Goal: Task Accomplishment & Management: Manage account settings

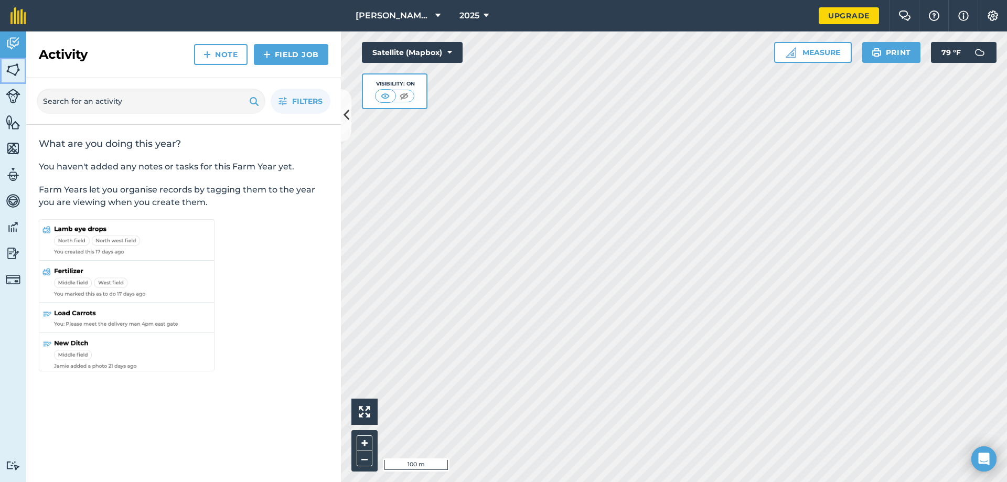
click at [9, 76] on img at bounding box center [13, 70] width 15 height 16
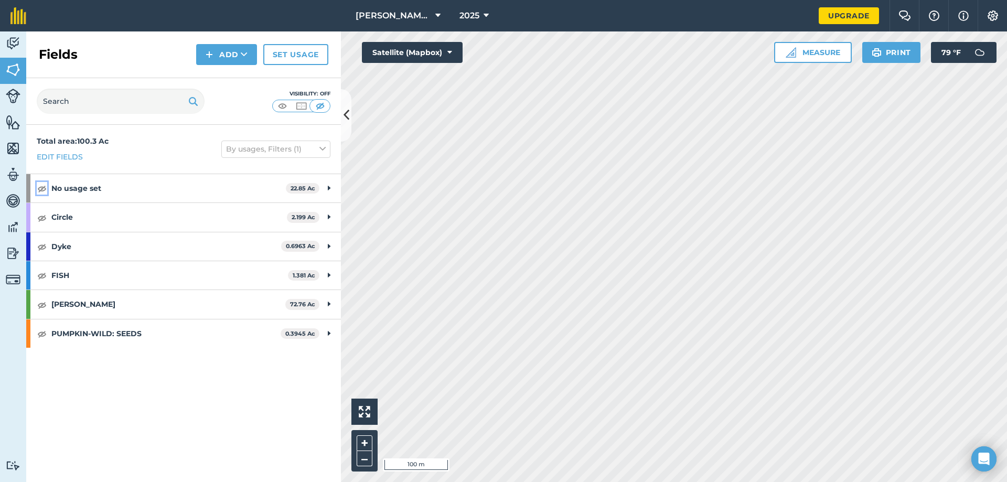
click at [41, 190] on img at bounding box center [41, 188] width 9 height 13
click at [40, 217] on img at bounding box center [41, 217] width 9 height 13
click at [41, 248] on img at bounding box center [41, 246] width 9 height 13
click at [40, 275] on img at bounding box center [41, 275] width 9 height 13
drag, startPoint x: 42, startPoint y: 304, endPoint x: 41, endPoint y: 322, distance: 18.4
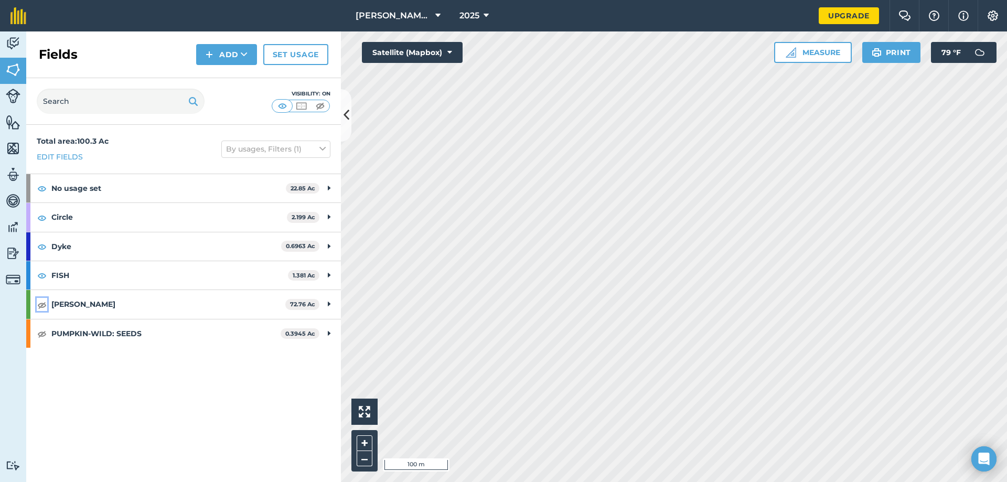
click at [42, 304] on img at bounding box center [41, 304] width 9 height 13
click at [42, 336] on img at bounding box center [41, 333] width 9 height 13
click at [331, 335] on div "PUMPKIN-WILD: SEEDS 0.3945 Ac" at bounding box center [183, 333] width 315 height 28
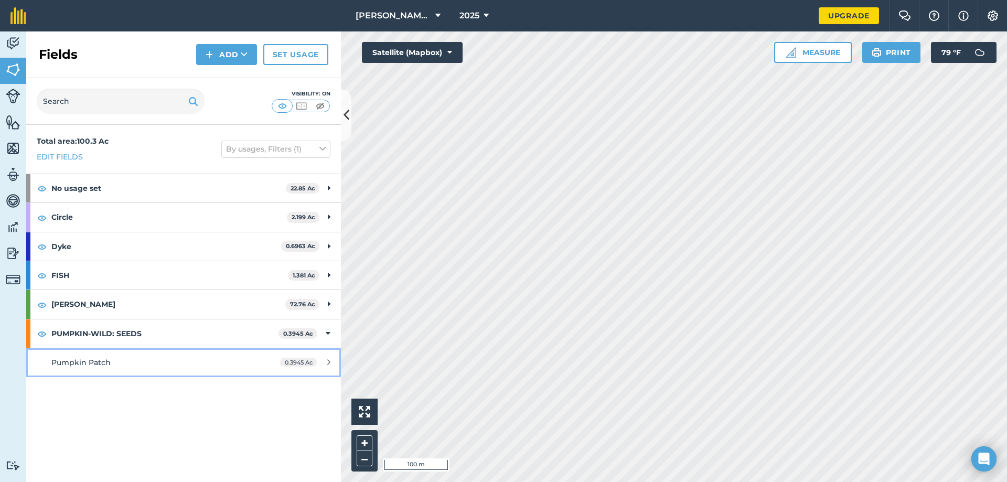
click at [327, 361] on div "0.3945 Ac" at bounding box center [305, 362] width 71 height 8
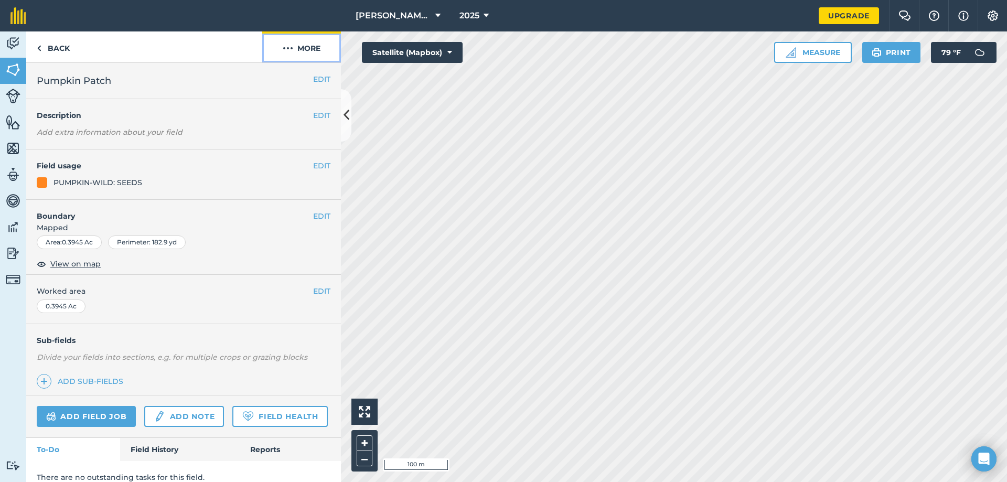
click at [298, 44] on button "More" at bounding box center [301, 46] width 79 height 31
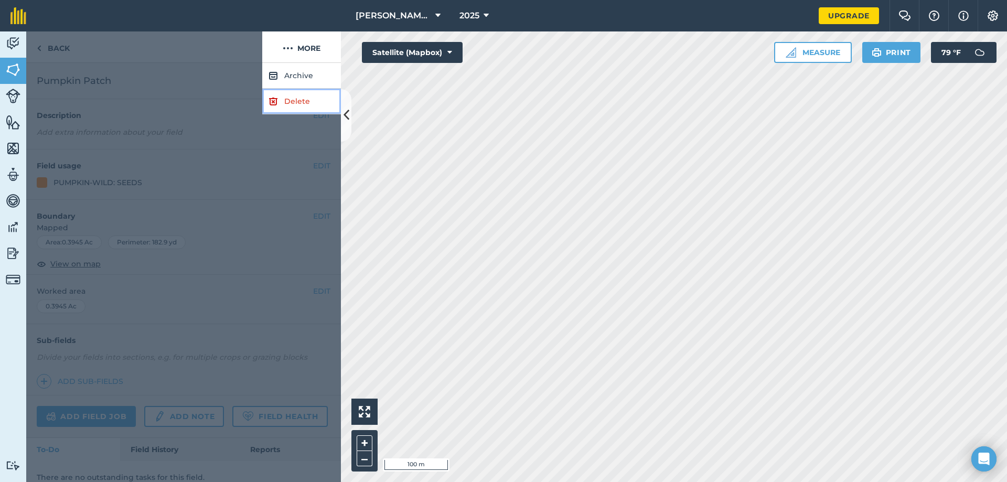
click at [306, 99] on link "Delete" at bounding box center [301, 102] width 79 height 26
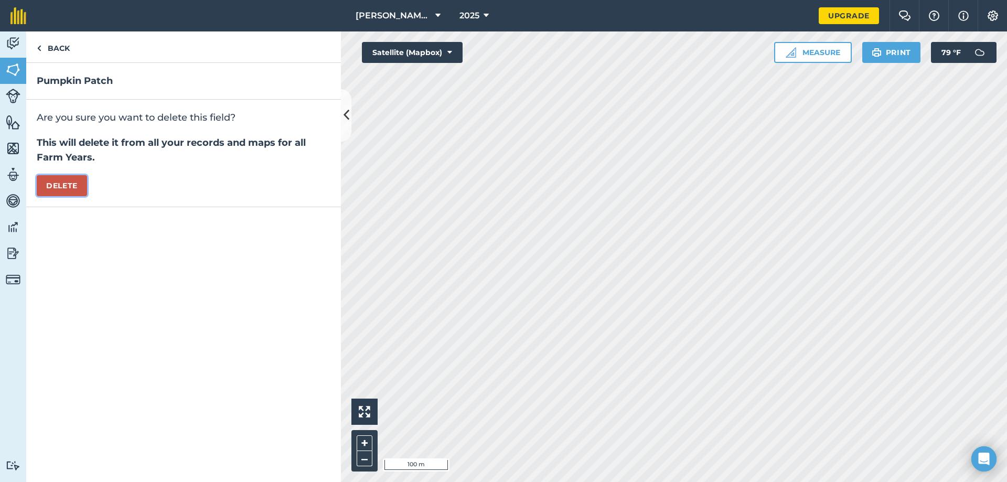
click at [78, 179] on button "Delete" at bounding box center [62, 185] width 50 height 21
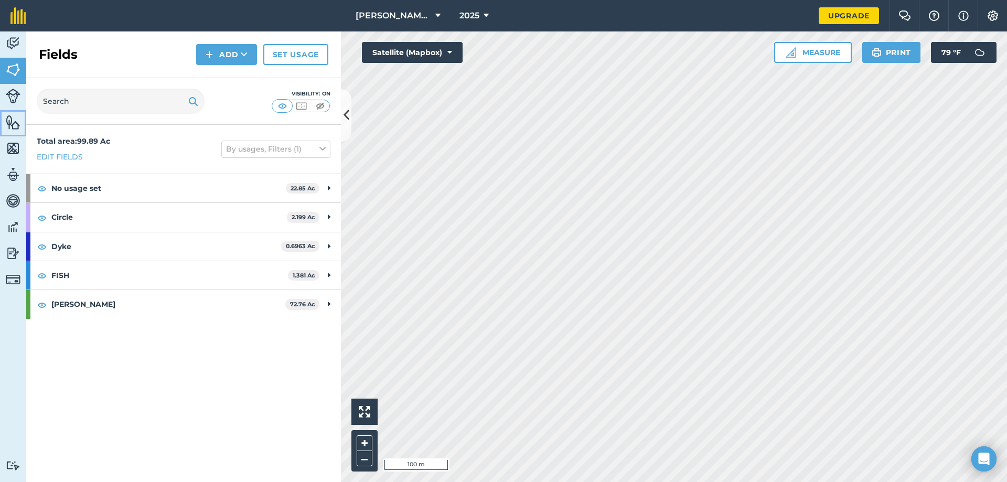
click at [8, 123] on img at bounding box center [13, 122] width 15 height 16
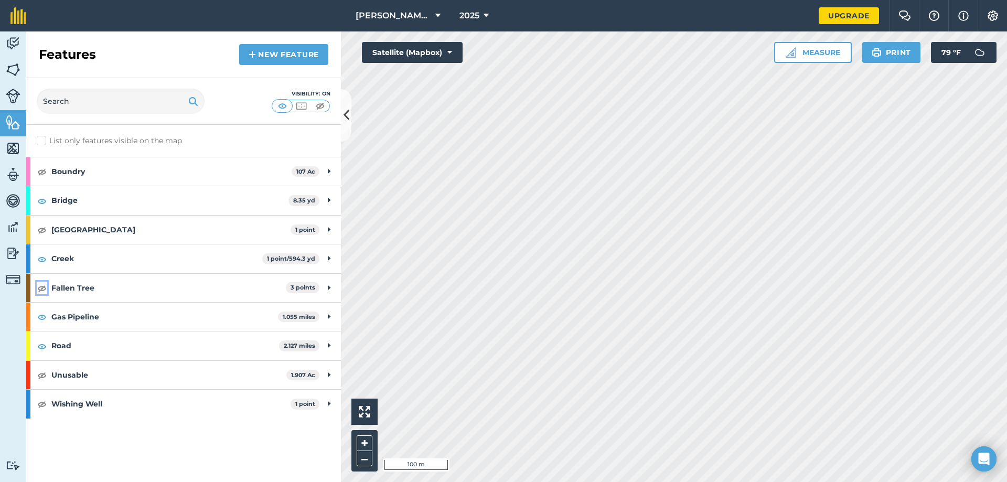
click at [44, 289] on img at bounding box center [41, 288] width 9 height 13
click at [40, 377] on img at bounding box center [41, 375] width 9 height 13
click at [42, 405] on img at bounding box center [41, 403] width 9 height 13
click at [15, 69] on img at bounding box center [13, 70] width 15 height 16
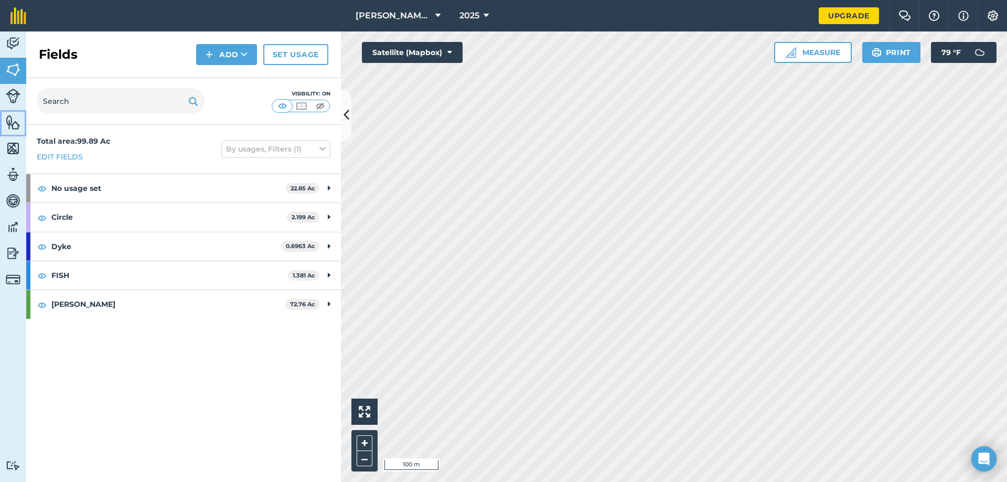
click at [13, 128] on img at bounding box center [13, 122] width 15 height 16
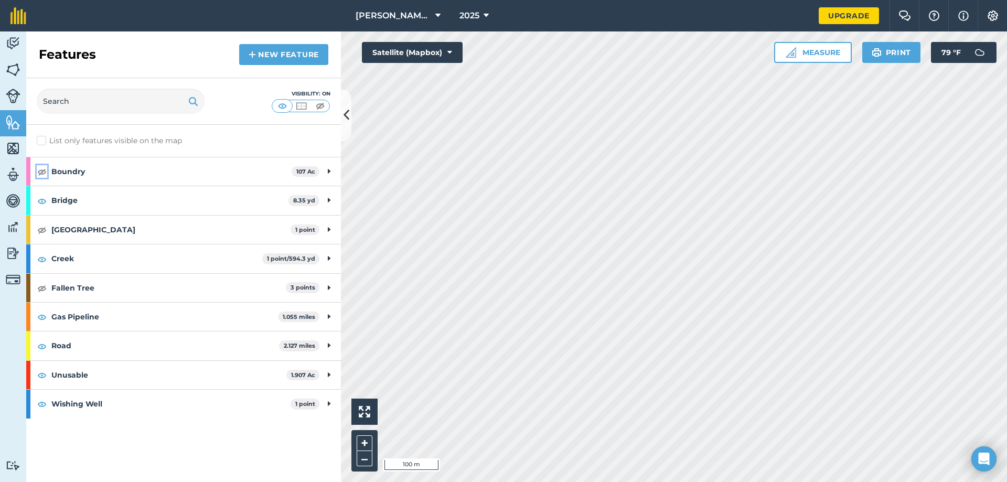
click at [40, 170] on img at bounding box center [41, 171] width 9 height 13
click at [13, 77] on img at bounding box center [13, 70] width 15 height 16
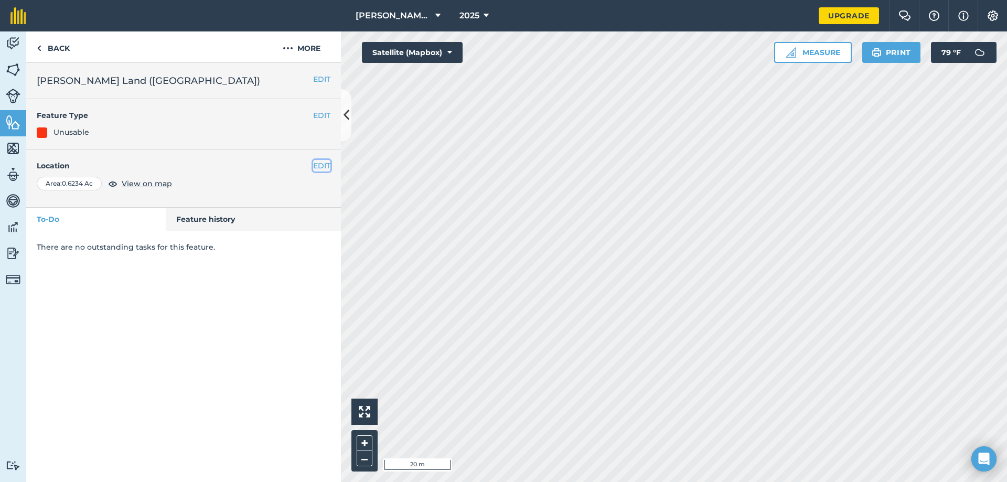
click at [319, 165] on button "EDIT" at bounding box center [321, 166] width 17 height 12
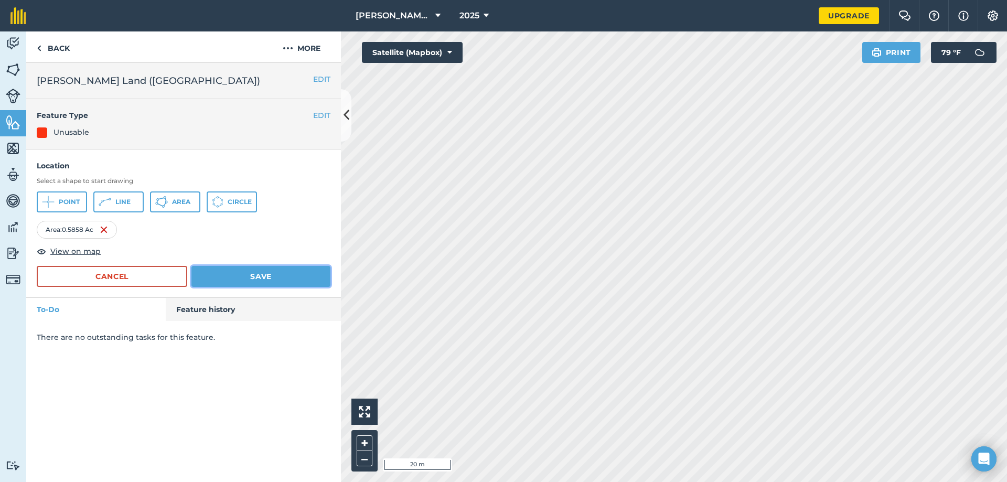
click at [288, 276] on button "Save" at bounding box center [260, 276] width 139 height 21
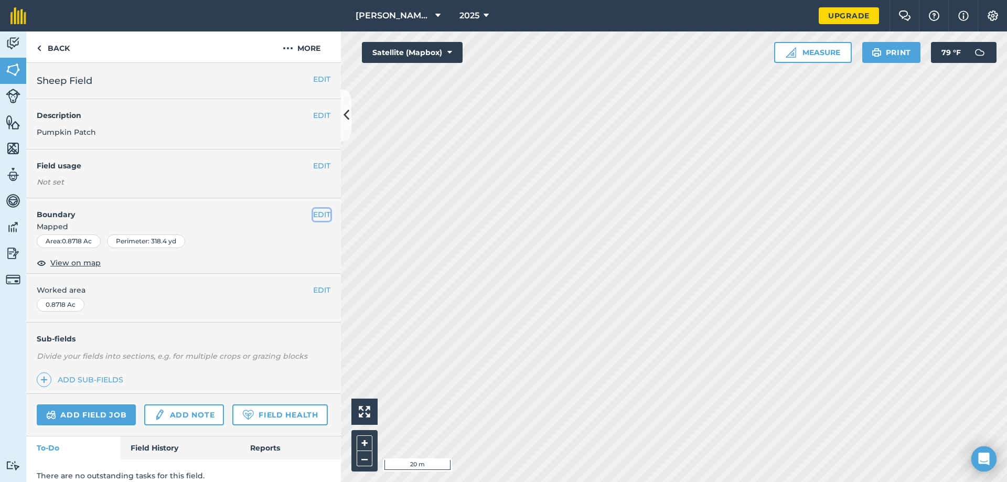
click at [313, 213] on button "EDIT" at bounding box center [321, 215] width 17 height 12
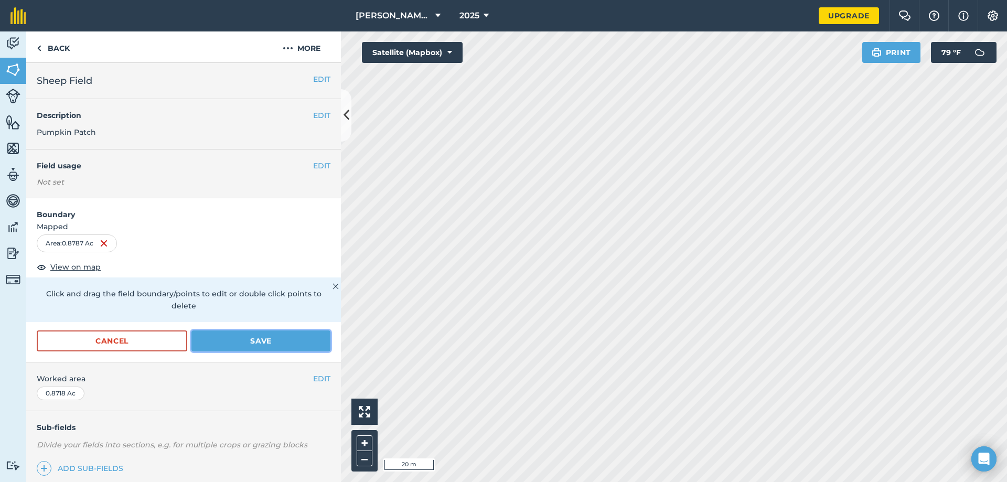
click at [275, 337] on button "Save" at bounding box center [260, 340] width 139 height 21
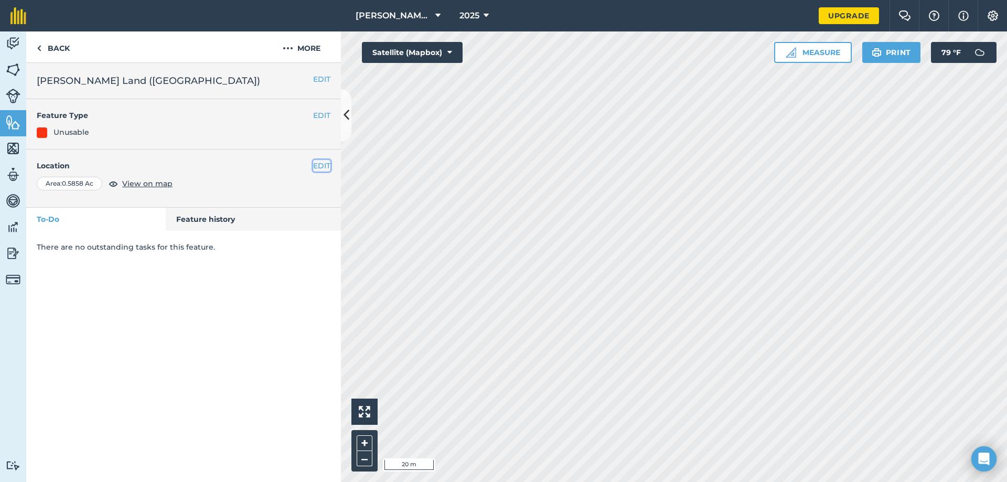
click at [317, 163] on button "EDIT" at bounding box center [321, 166] width 17 height 12
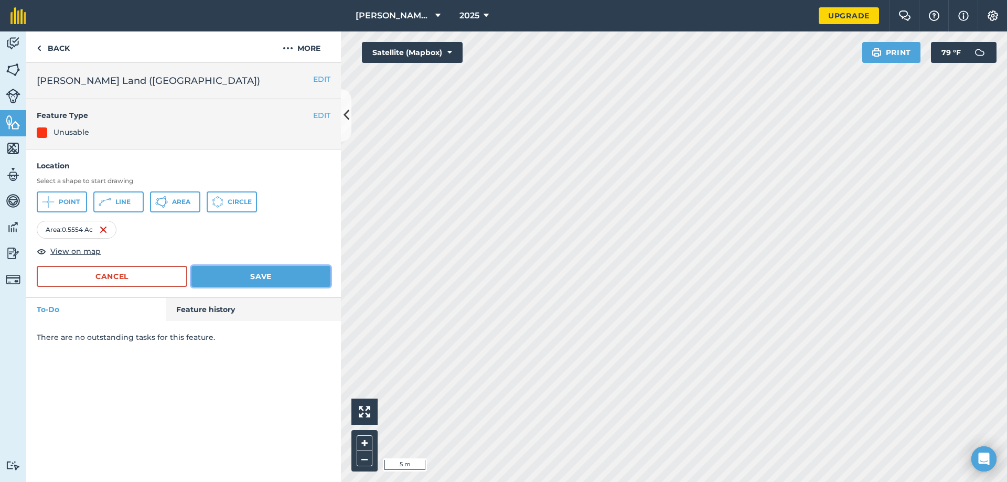
click at [291, 277] on button "Save" at bounding box center [260, 276] width 139 height 21
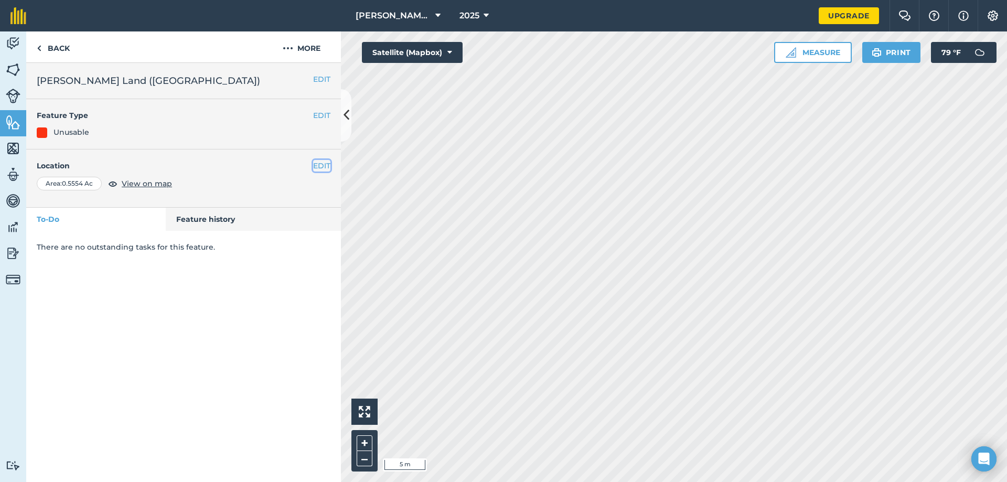
click at [314, 165] on button "EDIT" at bounding box center [321, 166] width 17 height 12
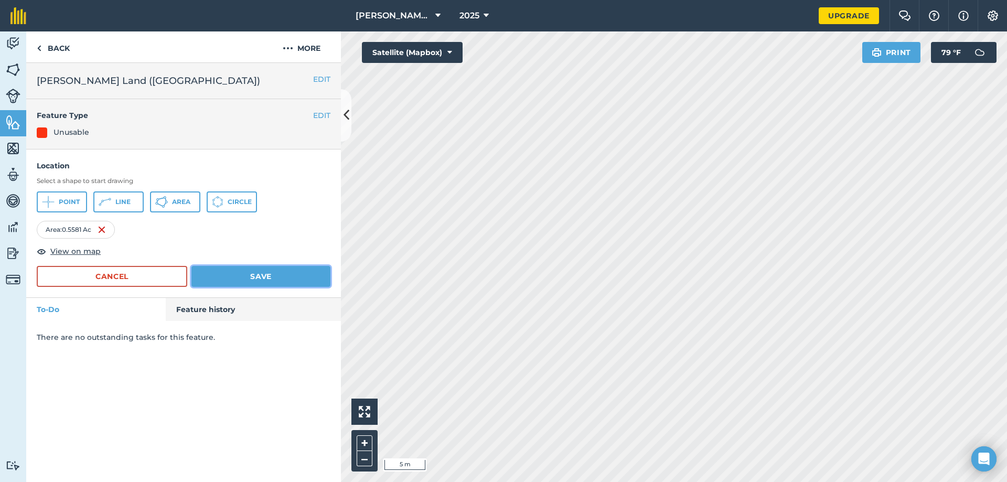
click at [283, 281] on button "Save" at bounding box center [260, 276] width 139 height 21
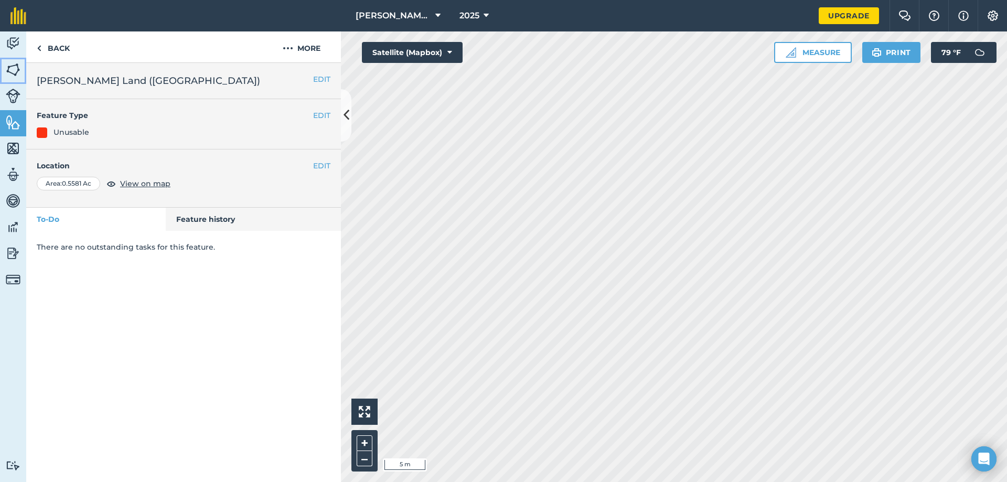
click at [9, 70] on img at bounding box center [13, 70] width 15 height 16
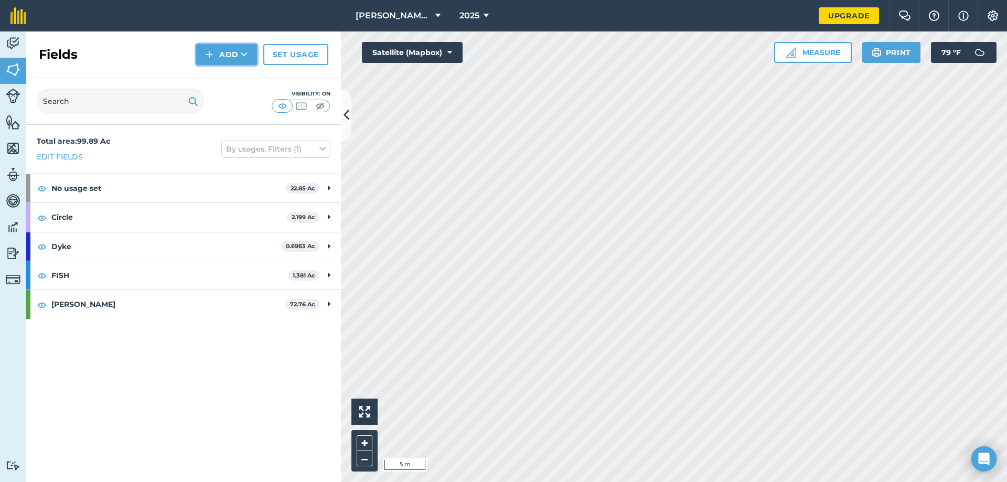
click at [225, 57] on button "Add" at bounding box center [226, 54] width 61 height 21
click at [229, 77] on link "Draw" at bounding box center [227, 78] width 58 height 23
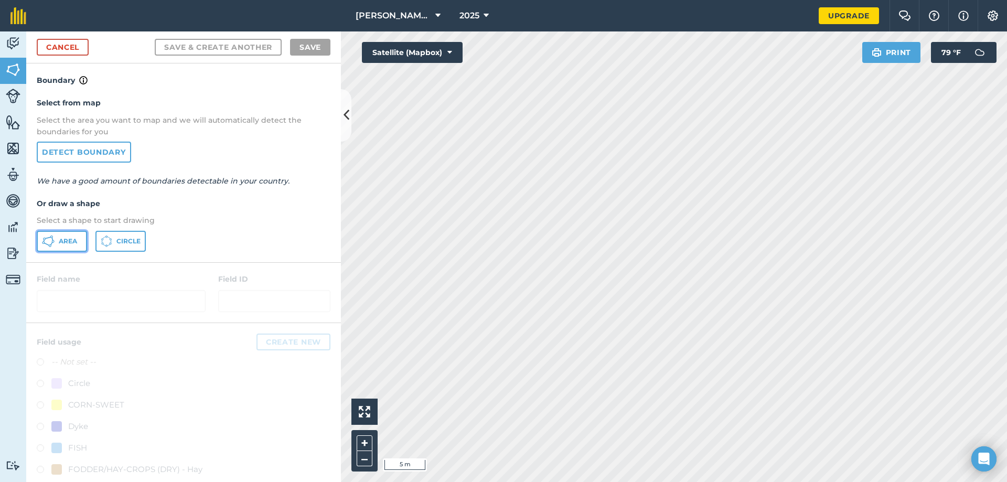
click at [62, 242] on span "Area" at bounding box center [68, 241] width 18 height 8
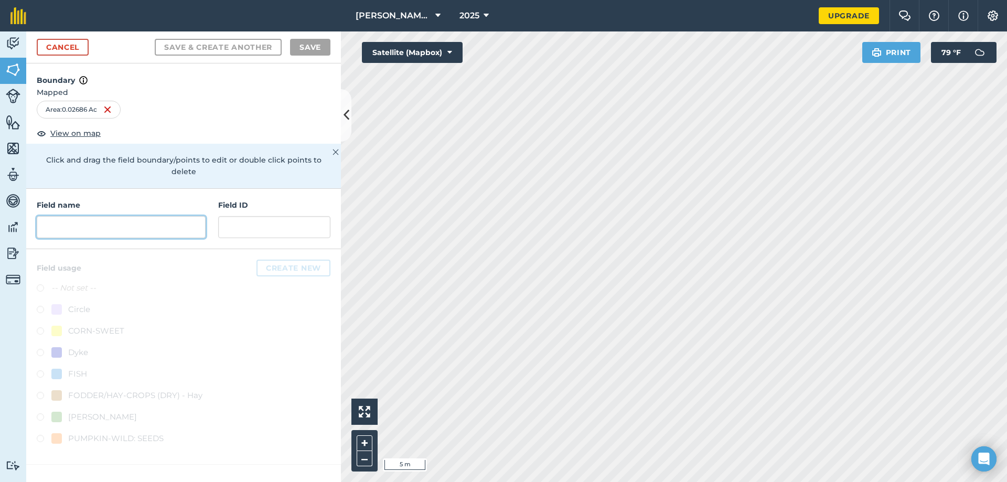
click at [151, 216] on input "text" at bounding box center [121, 227] width 169 height 22
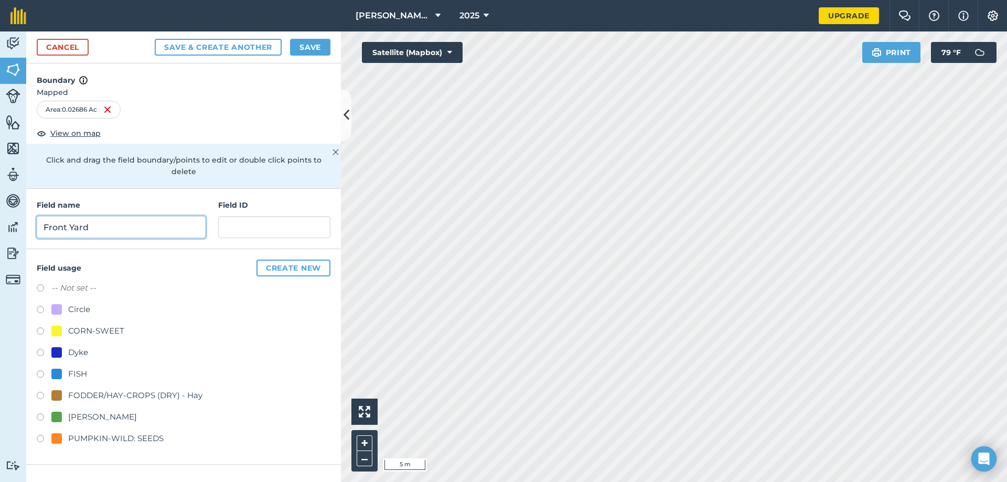
type input "Front Yard"
click at [39, 284] on label at bounding box center [44, 289] width 15 height 10
radio input "true"
drag, startPoint x: 310, startPoint y: 46, endPoint x: 304, endPoint y: 68, distance: 23.1
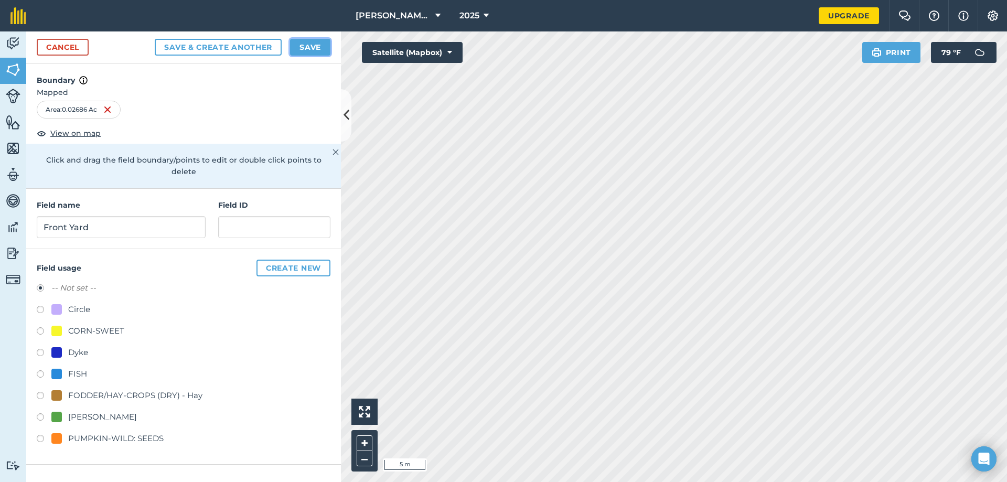
click at [310, 47] on button "Save" at bounding box center [310, 47] width 40 height 17
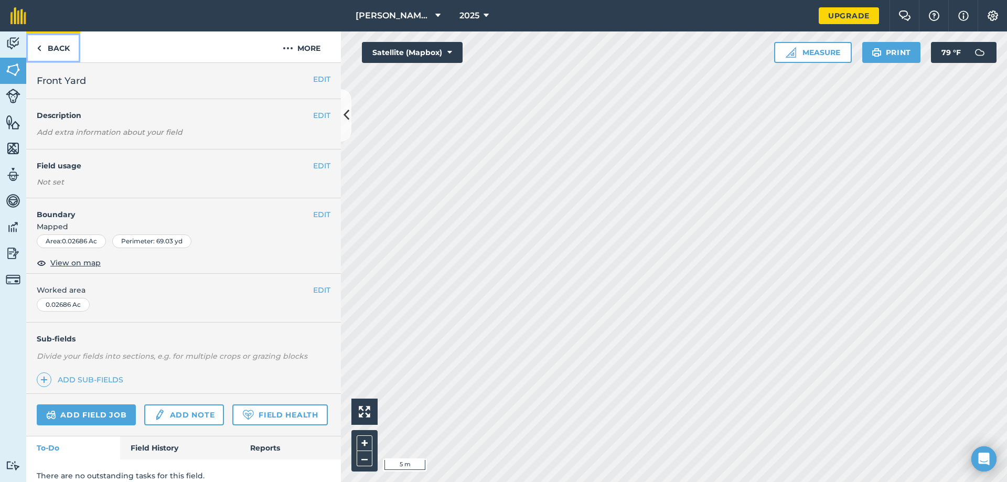
click at [42, 47] on link "Back" at bounding box center [53, 46] width 54 height 31
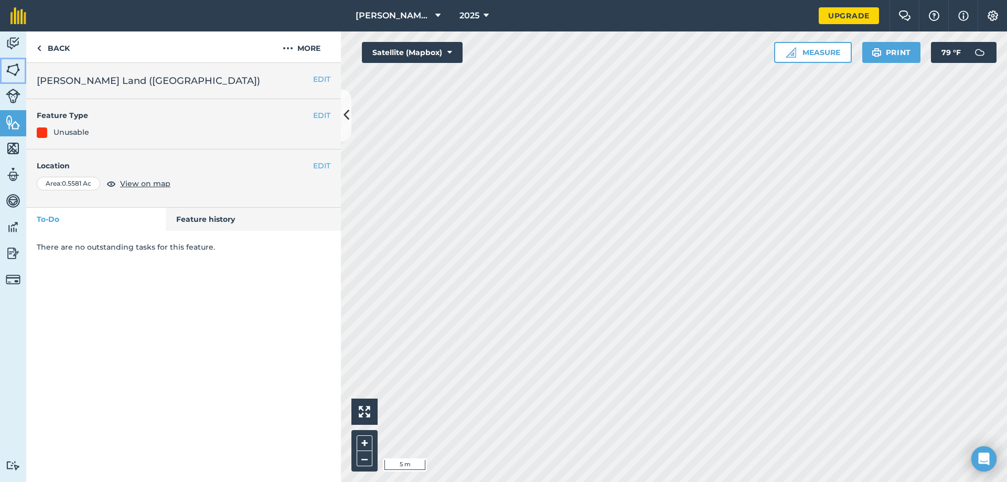
click at [10, 68] on img at bounding box center [13, 70] width 15 height 16
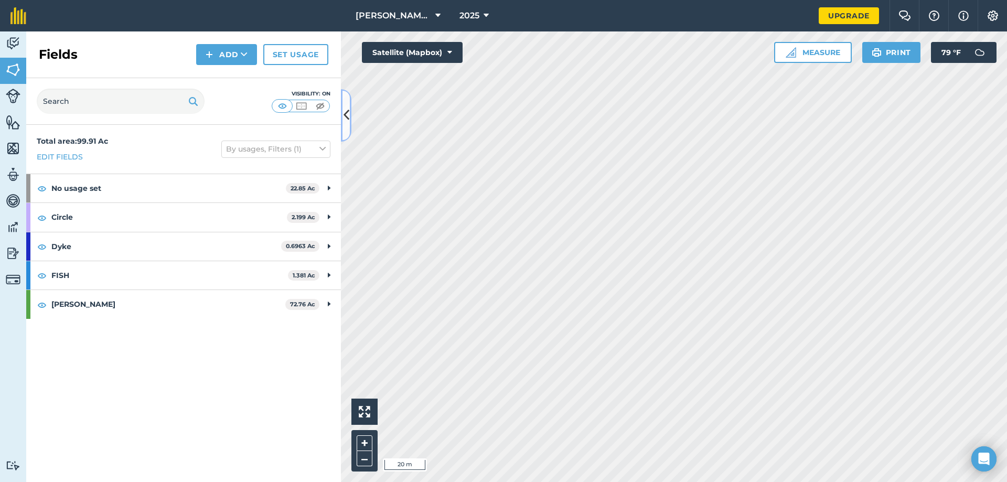
click at [346, 113] on icon at bounding box center [346, 115] width 6 height 18
